Goal: Task Accomplishment & Management: Manage account settings

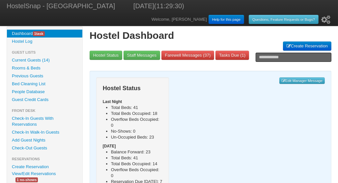
click at [41, 172] on link "View/Edit Reservations" at bounding box center [34, 173] width 54 height 7
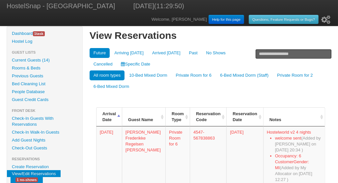
click at [264, 54] on input "text" at bounding box center [293, 53] width 76 height 9
type input "**********"
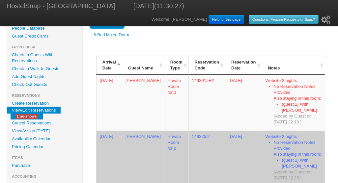
scroll to position [69, 0]
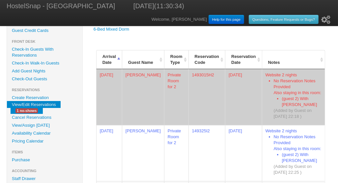
click at [172, 98] on td "Private Room for 2" at bounding box center [176, 97] width 24 height 56
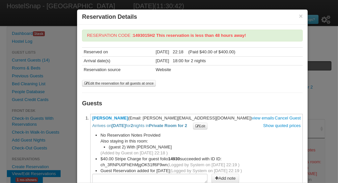
click at [120, 117] on link "[PERSON_NAME]" at bounding box center [110, 117] width 36 height 5
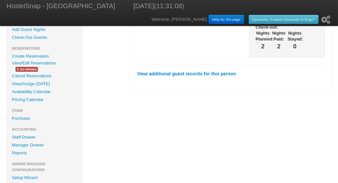
scroll to position [110, 0]
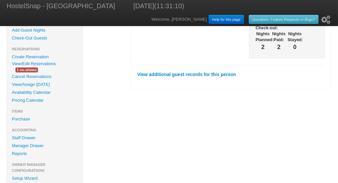
click at [42, 63] on link "View/Edit Reservations" at bounding box center [34, 63] width 54 height 7
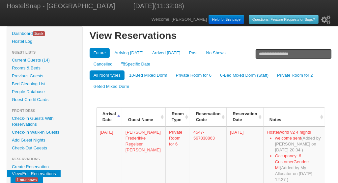
click at [29, 99] on link "Guest Credit Cards" at bounding box center [44, 100] width 75 height 8
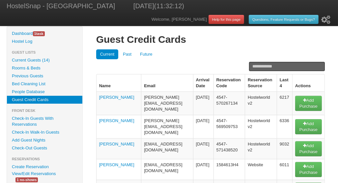
click at [259, 67] on input "text" at bounding box center [287, 66] width 76 height 9
type input "*****"
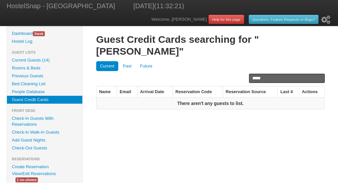
click at [270, 74] on input "*****" at bounding box center [287, 78] width 76 height 9
type input "**********"
click at [145, 61] on link "Future" at bounding box center [146, 66] width 20 height 10
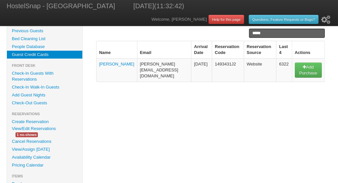
scroll to position [48, 0]
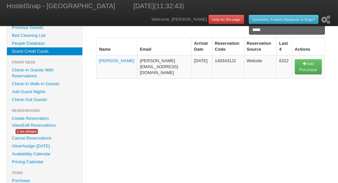
click at [37, 125] on link "View/Edit Reservations" at bounding box center [34, 125] width 54 height 7
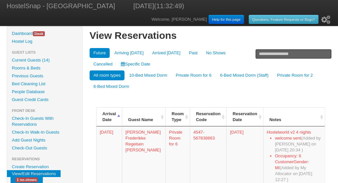
click at [117, 64] on link "Specific Date" at bounding box center [135, 64] width 37 height 10
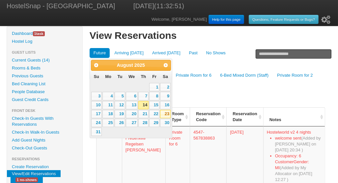
click at [165, 113] on link "23" at bounding box center [165, 114] width 10 height 8
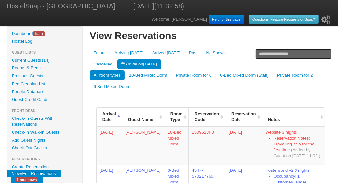
click at [264, 57] on input "text" at bounding box center [293, 53] width 76 height 9
click at [189, 52] on link "Past" at bounding box center [193, 53] width 16 height 10
click at [264, 54] on input "text" at bounding box center [293, 53] width 76 height 9
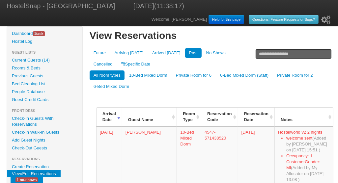
click at [263, 54] on input "text" at bounding box center [293, 53] width 76 height 9
type input "**********"
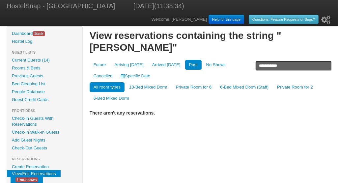
click at [104, 66] on link "Future" at bounding box center [99, 65] width 20 height 10
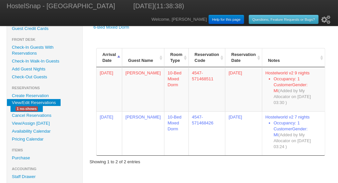
scroll to position [80, 0]
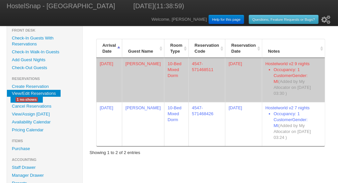
click at [122, 78] on td "[DATE]" at bounding box center [109, 80] width 26 height 44
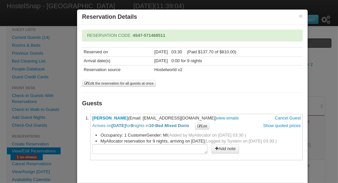
scroll to position [26, 0]
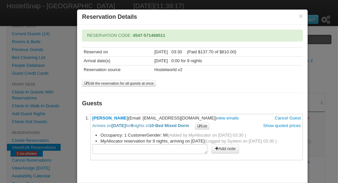
click at [300, 15] on button "×" at bounding box center [300, 16] width 4 height 6
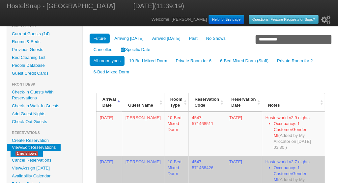
click at [120, 158] on td "08/24/2025" at bounding box center [109, 178] width 26 height 44
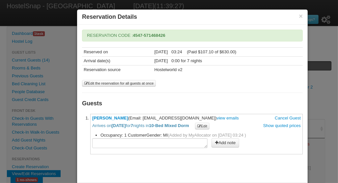
click at [300, 15] on button "×" at bounding box center [300, 16] width 4 height 6
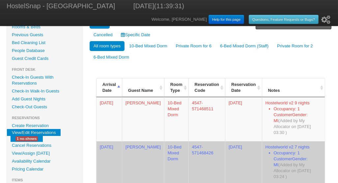
scroll to position [57, 0]
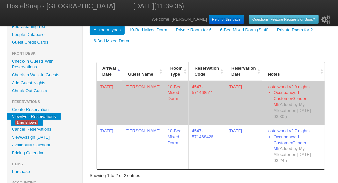
click at [134, 94] on td "Edgar MANEL" at bounding box center [143, 103] width 42 height 44
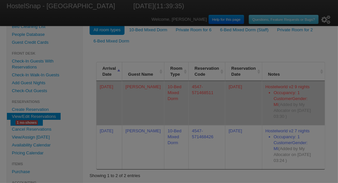
scroll to position [0, 0]
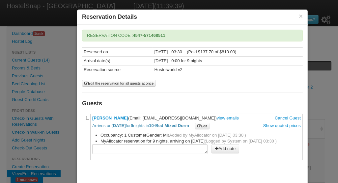
click at [112, 117] on link "Edgar MANEL" at bounding box center [110, 117] width 36 height 5
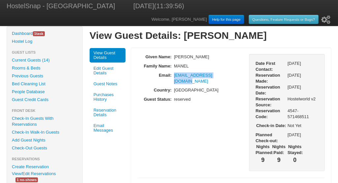
drag, startPoint x: 230, startPoint y: 73, endPoint x: 174, endPoint y: 77, distance: 56.7
click at [174, 77] on p "[EMAIL_ADDRESS][DOMAIN_NAME]" at bounding box center [209, 78] width 71 height 12
drag, startPoint x: 174, startPoint y: 77, endPoint x: 187, endPoint y: 74, distance: 13.5
copy link "[EMAIL_ADDRESS][DOMAIN_NAME]"
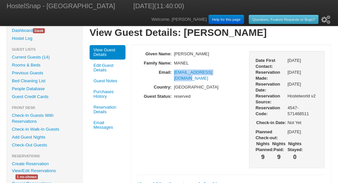
scroll to position [7, 0]
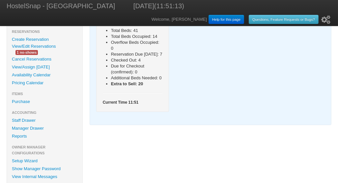
scroll to position [128, 0]
click at [35, 44] on link "View/Edit Reservations" at bounding box center [34, 45] width 54 height 7
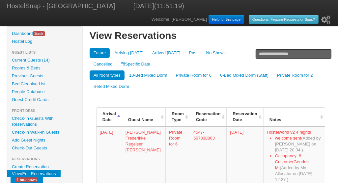
click at [117, 64] on link "Specific Date" at bounding box center [135, 64] width 37 height 10
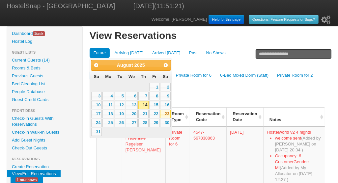
click at [166, 113] on link "23" at bounding box center [165, 114] width 10 height 8
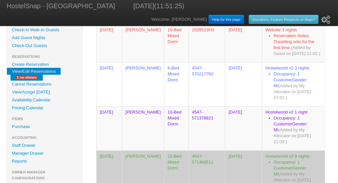
scroll to position [116, 0]
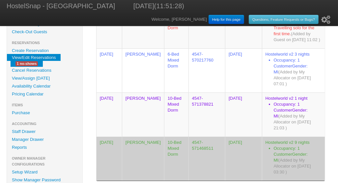
click at [170, 137] on td "10-Bed Mixed Dorm" at bounding box center [176, 159] width 24 height 44
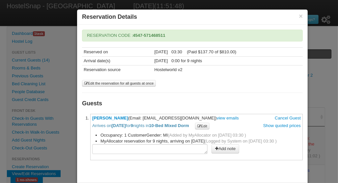
click at [269, 125] on link "Show quoted prices" at bounding box center [282, 125] width 38 height 5
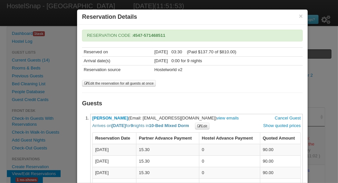
click at [299, 15] on button "×" at bounding box center [300, 16] width 4 height 6
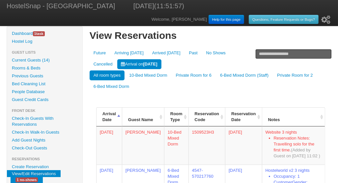
click at [143, 64] on b "08/23/2025" at bounding box center [150, 64] width 14 height 5
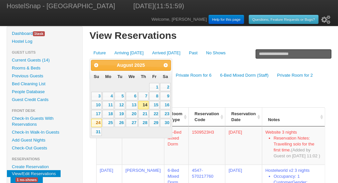
click at [98, 122] on link "24" at bounding box center [96, 123] width 11 height 8
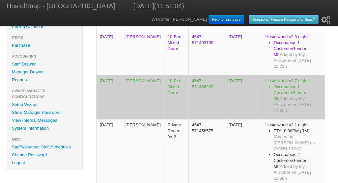
scroll to position [196, 0]
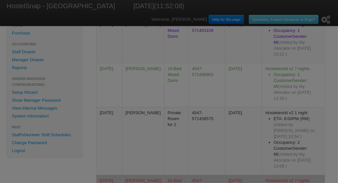
scroll to position [0, 0]
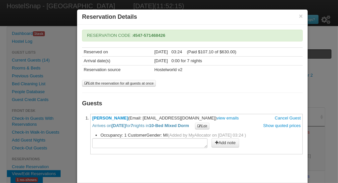
click at [299, 17] on button "×" at bounding box center [300, 16] width 4 height 6
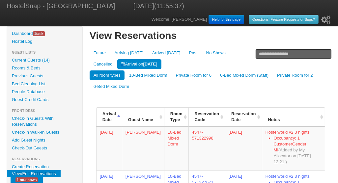
click at [268, 54] on input "text" at bounding box center [293, 53] width 76 height 9
type input "*****"
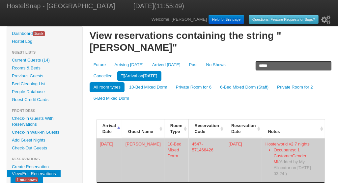
click at [135, 140] on td "[PERSON_NAME]" at bounding box center [143, 160] width 42 height 44
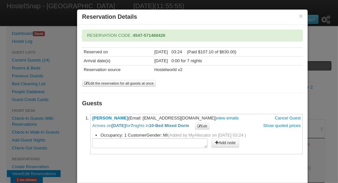
click at [107, 141] on textarea at bounding box center [149, 143] width 115 height 10
type textarea "**********"
click at [222, 141] on button "Add note" at bounding box center [225, 142] width 28 height 9
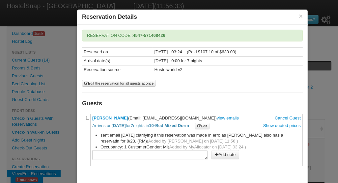
click at [300, 16] on button "×" at bounding box center [300, 16] width 4 height 6
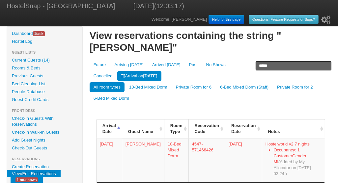
click at [29, 119] on link "Check-In Guests With Reservations" at bounding box center [44, 122] width 75 height 14
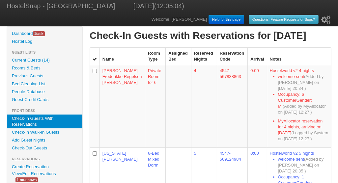
click at [20, 68] on link "Rooms & Beds" at bounding box center [44, 68] width 75 height 8
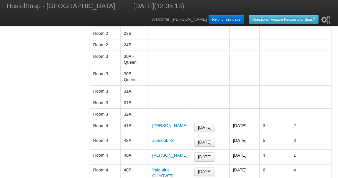
scroll to position [344, 0]
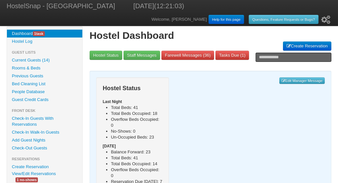
click at [30, 99] on link "Guest Credit Cards" at bounding box center [44, 100] width 75 height 8
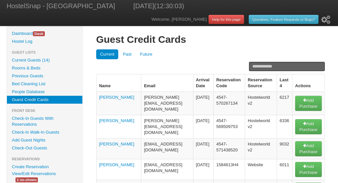
scroll to position [163, 0]
